Goal: Find specific page/section: Find specific page/section

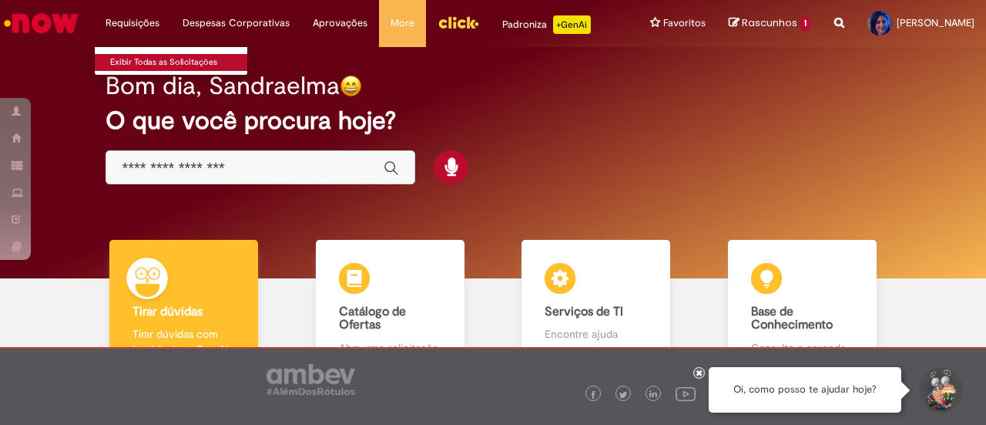
click at [156, 60] on link "Exibir Todas as Solicitações" at bounding box center [180, 62] width 170 height 17
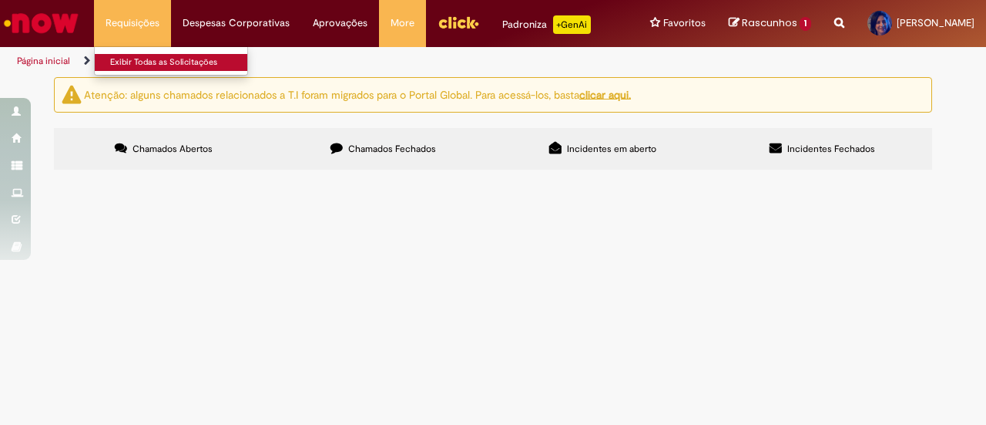
click at [119, 61] on link "Exibir Todas as Solicitações" at bounding box center [180, 62] width 170 height 17
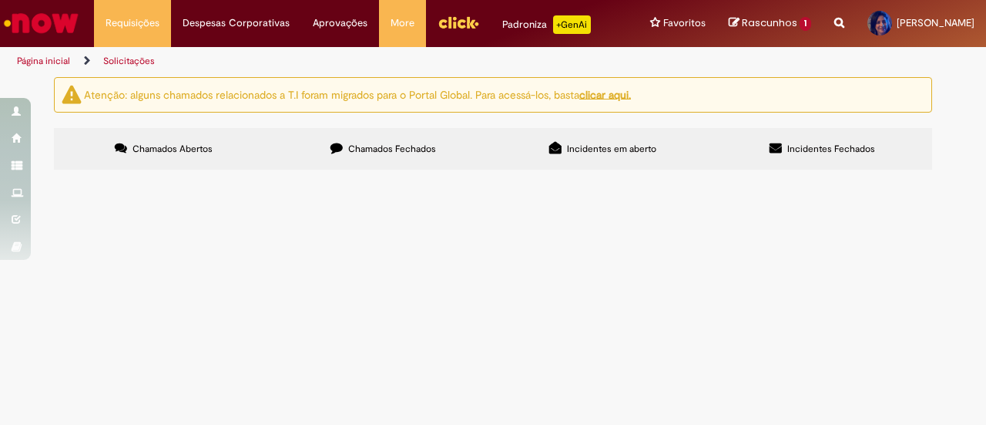
click at [52, 24] on img "Ir para a Homepage" at bounding box center [41, 23] width 79 height 31
